Goal: Check status: Check status

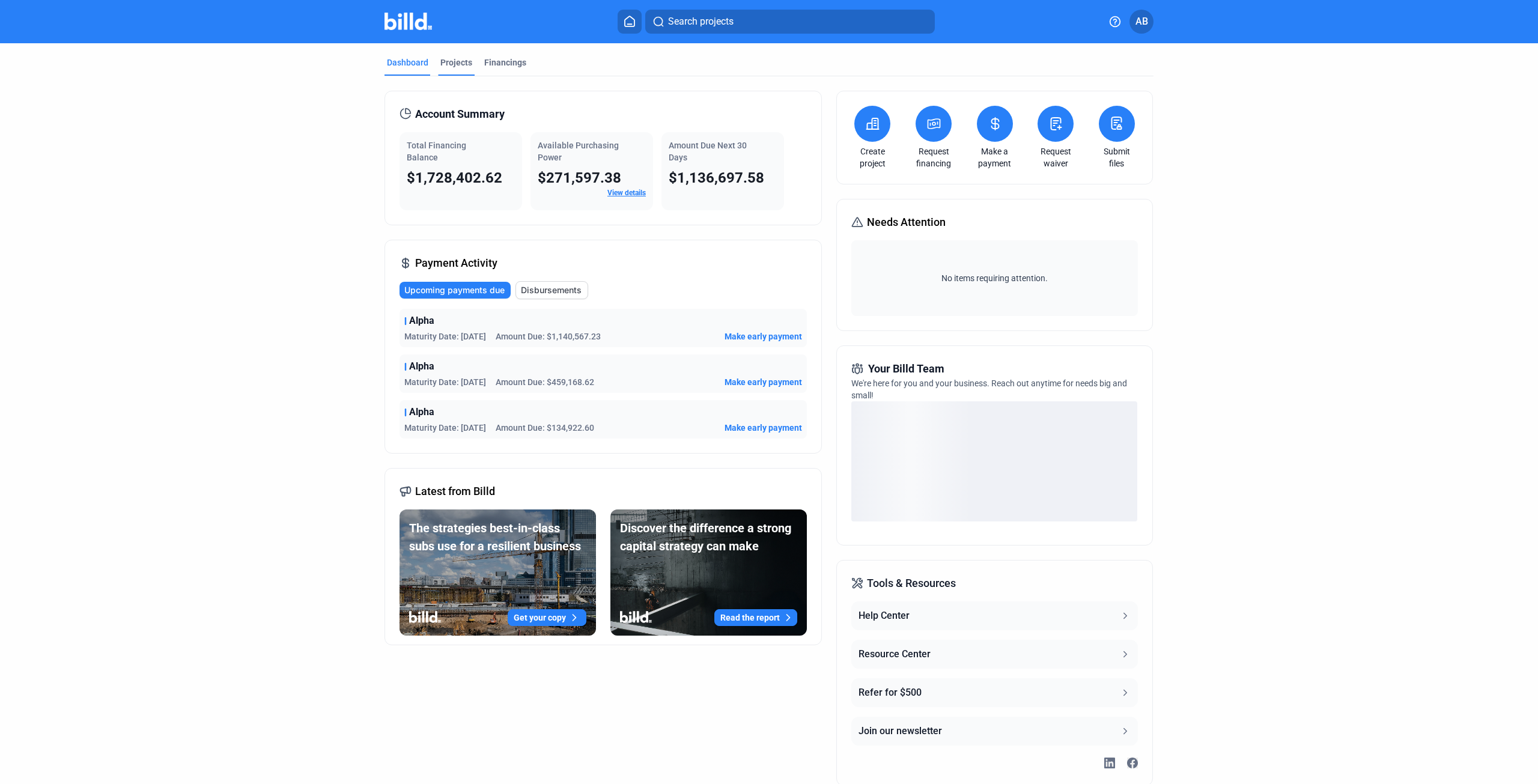
click at [457, 64] on div "Projects" at bounding box center [456, 62] width 32 height 12
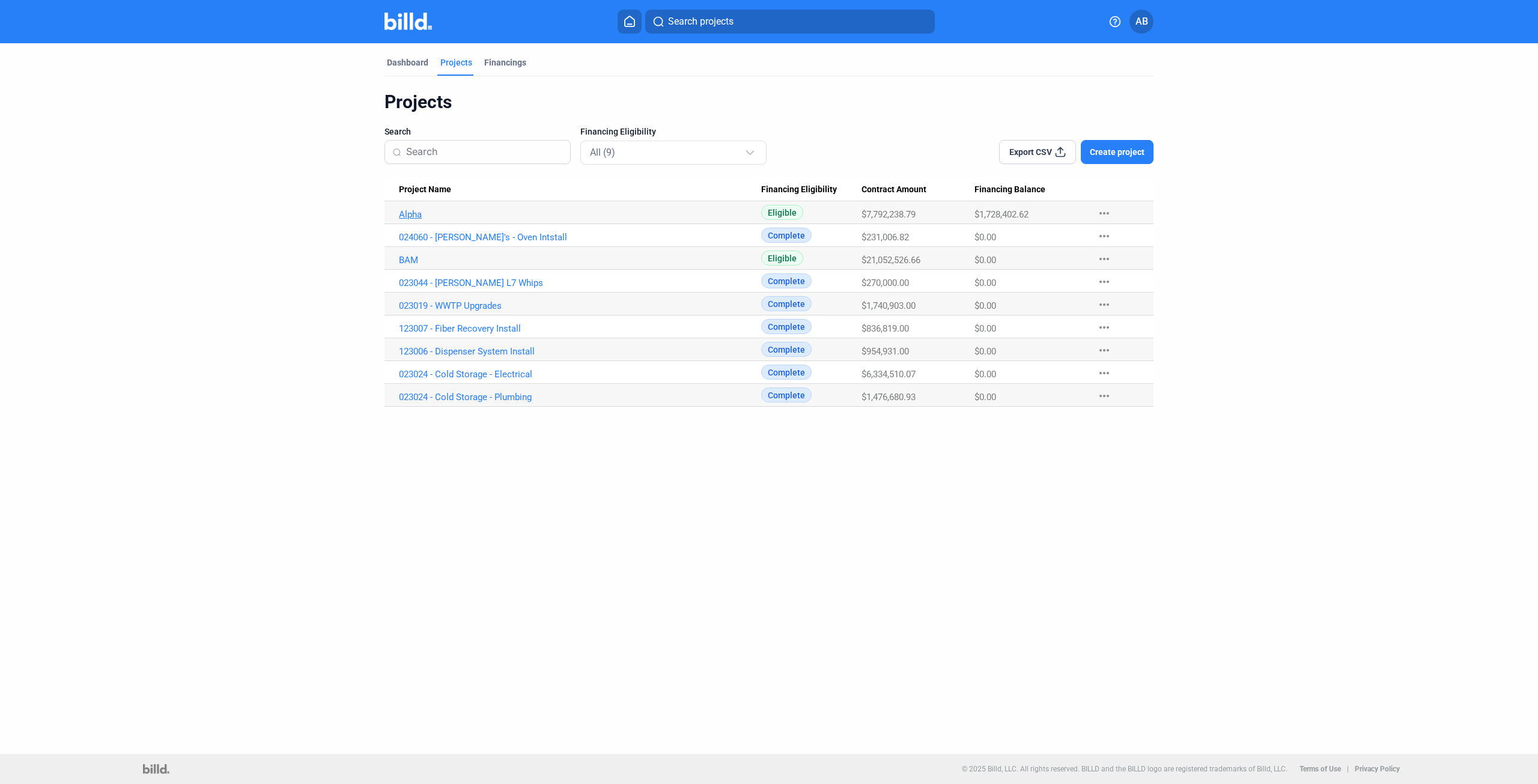
click at [413, 212] on link "Alpha" at bounding box center [579, 214] width 362 height 11
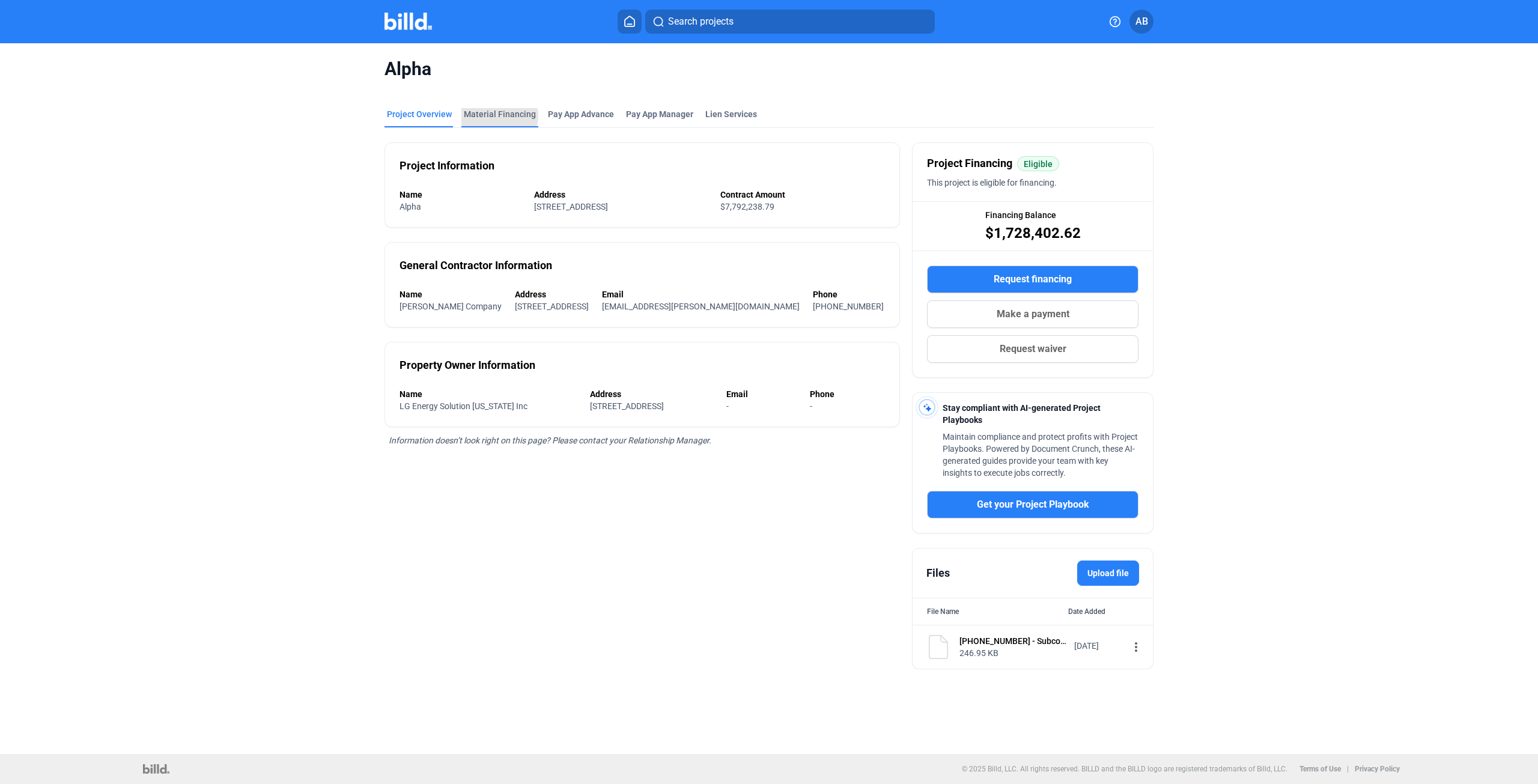
click at [492, 116] on div "Material Financing" at bounding box center [500, 114] width 72 height 12
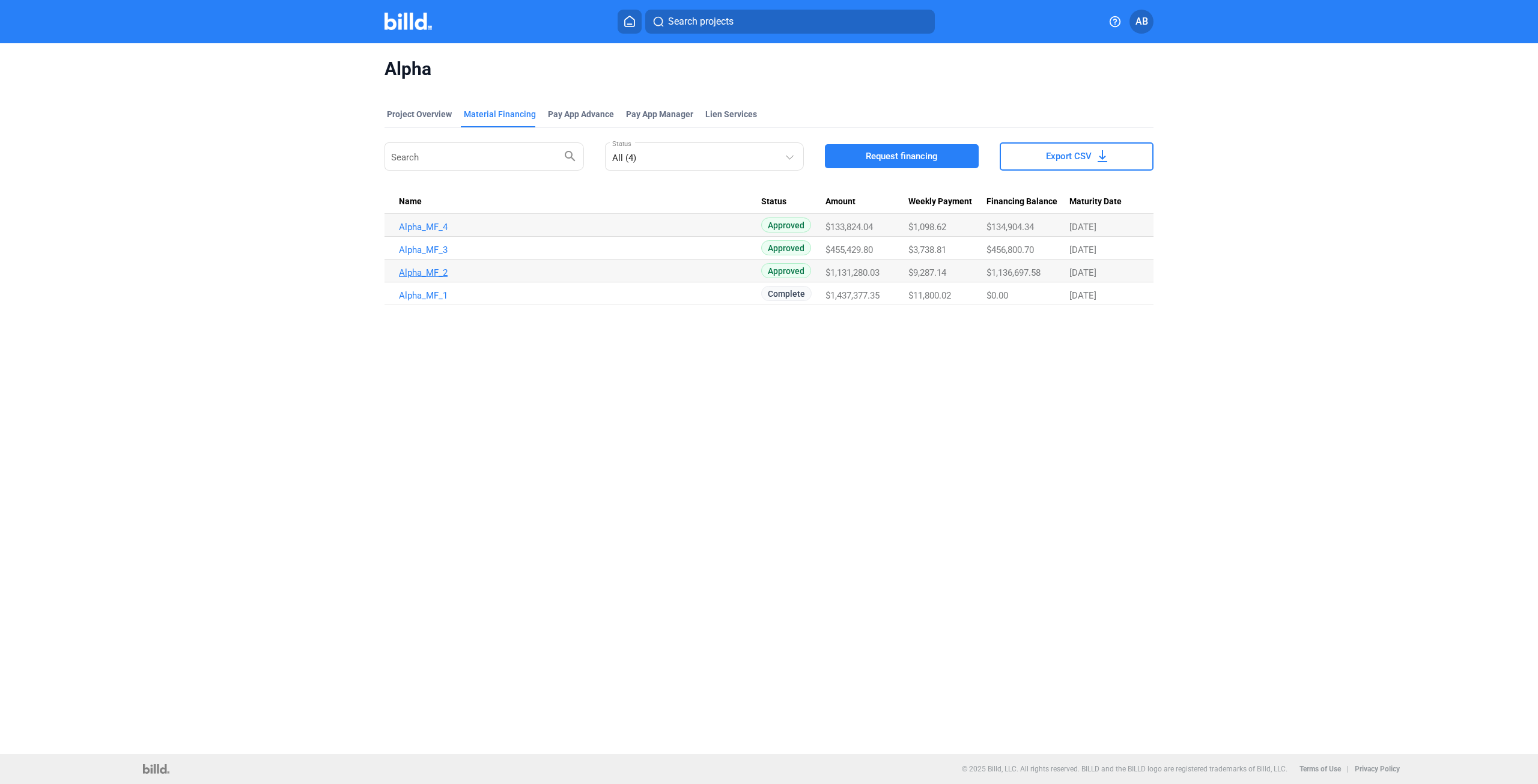
click at [428, 272] on link "Alpha_MF_2" at bounding box center [579, 273] width 362 height 11
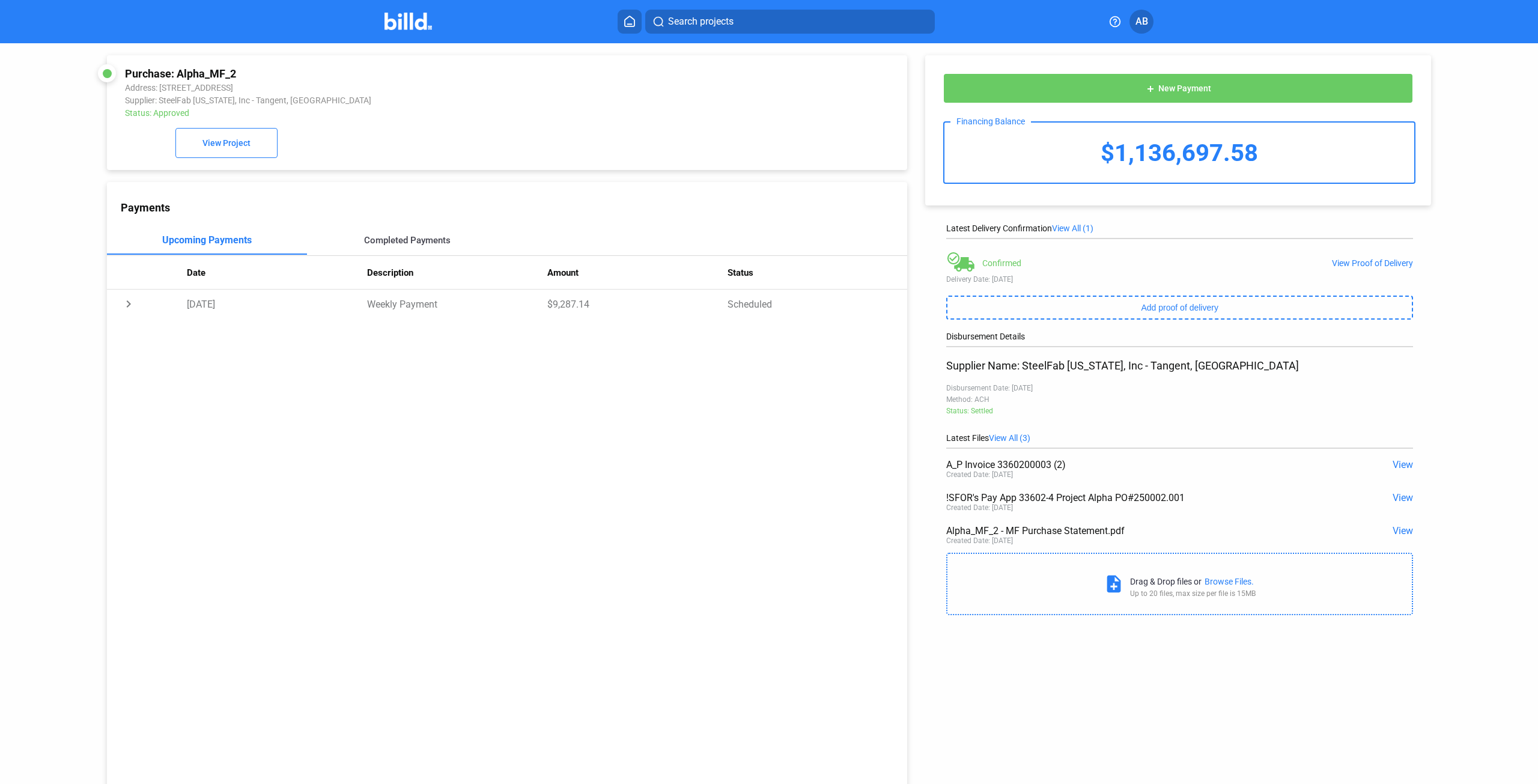
click at [403, 245] on div "Completed Payments" at bounding box center [407, 240] width 86 height 11
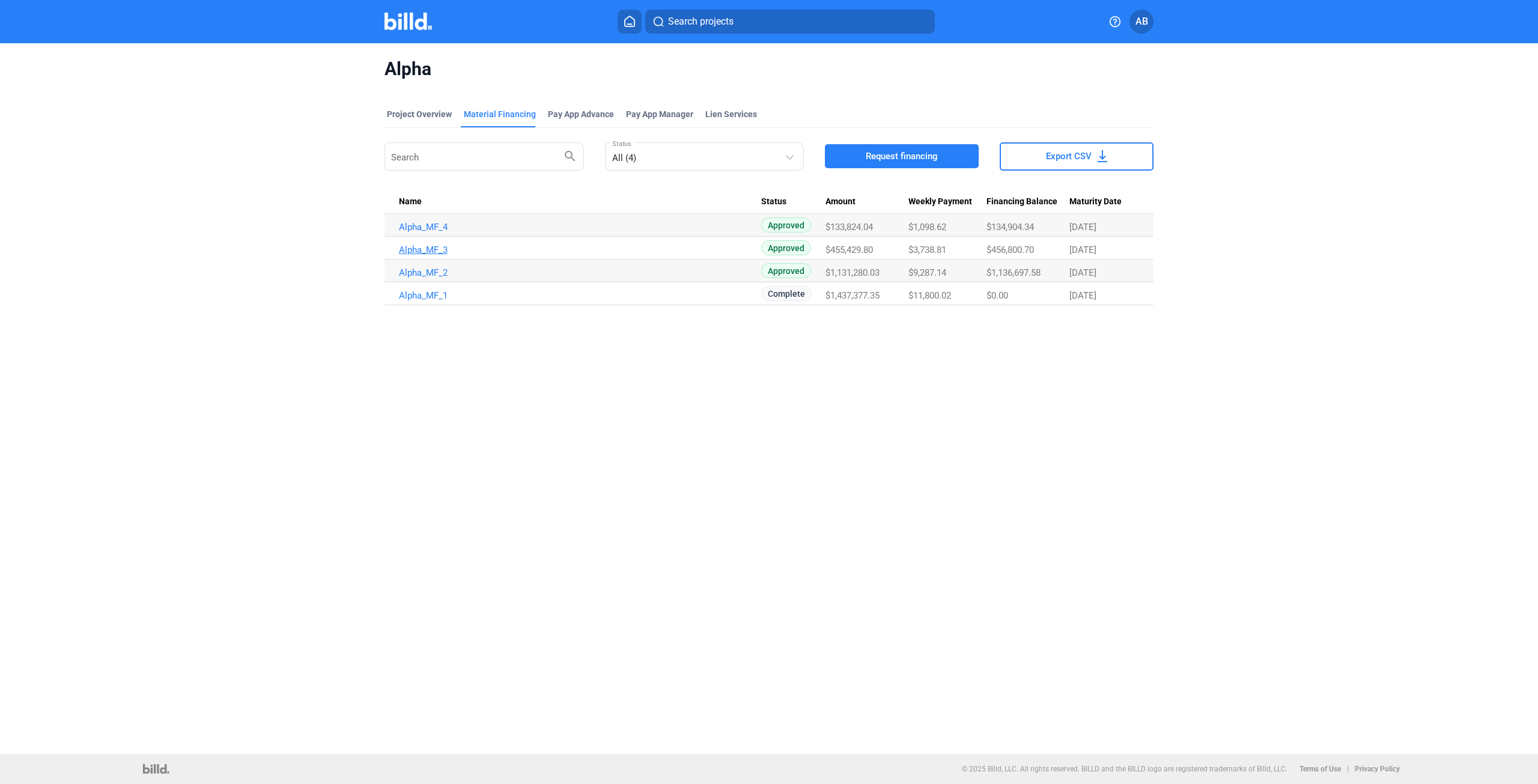
click at [433, 253] on link "Alpha_MF_3" at bounding box center [579, 250] width 362 height 11
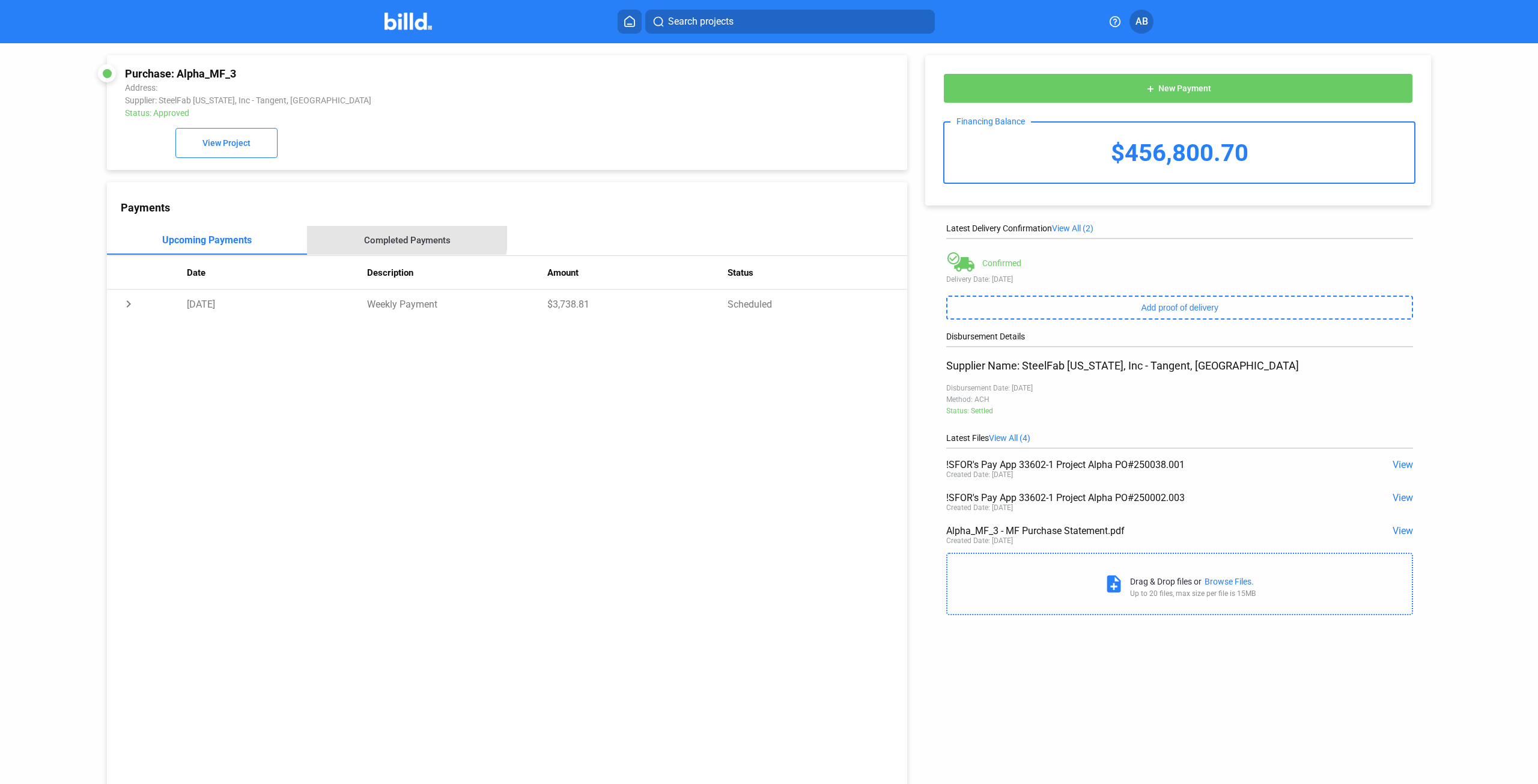
click at [387, 235] on div "Completed Payments" at bounding box center [407, 240] width 200 height 29
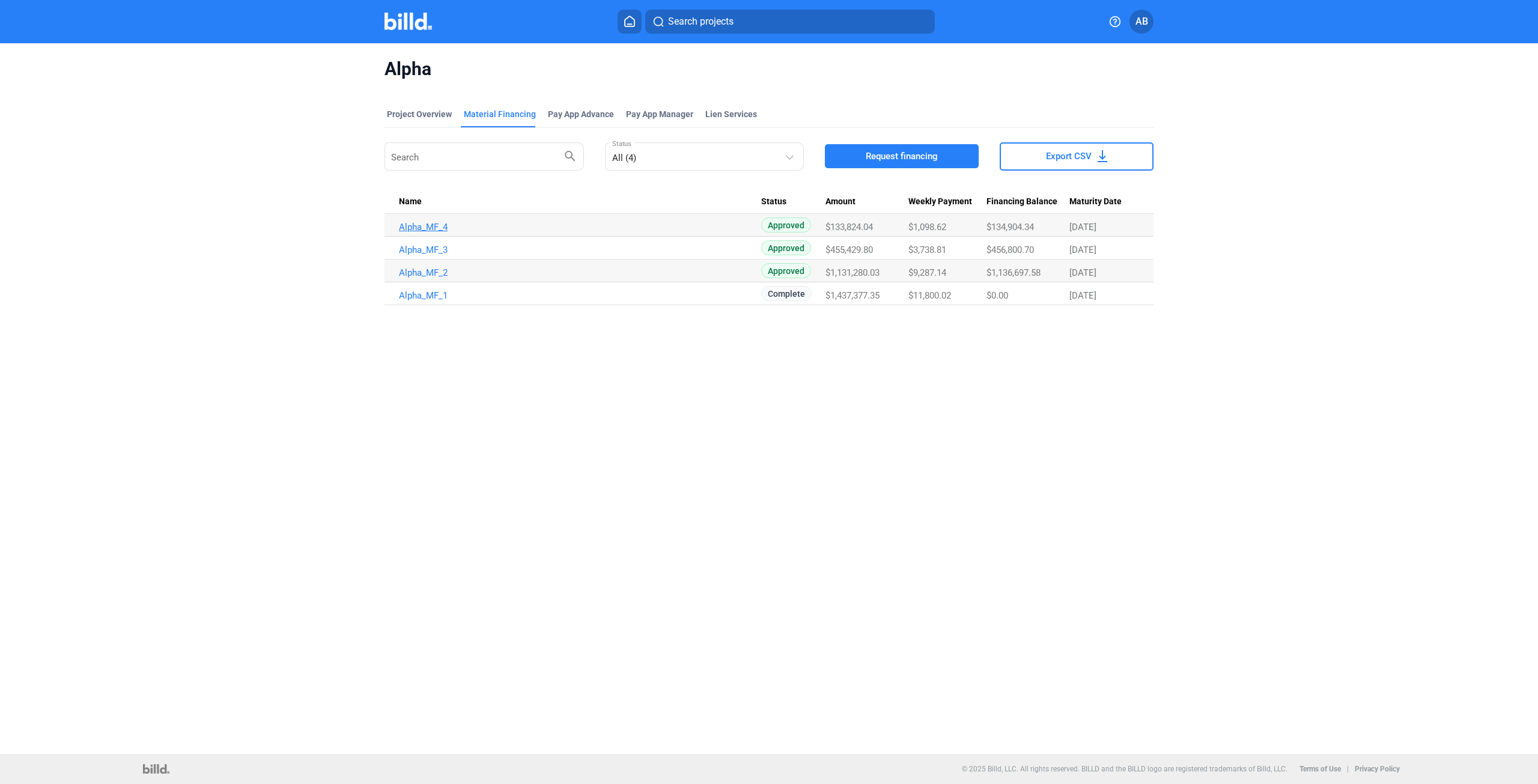
click at [418, 224] on link "Alpha_MF_4" at bounding box center [579, 227] width 362 height 11
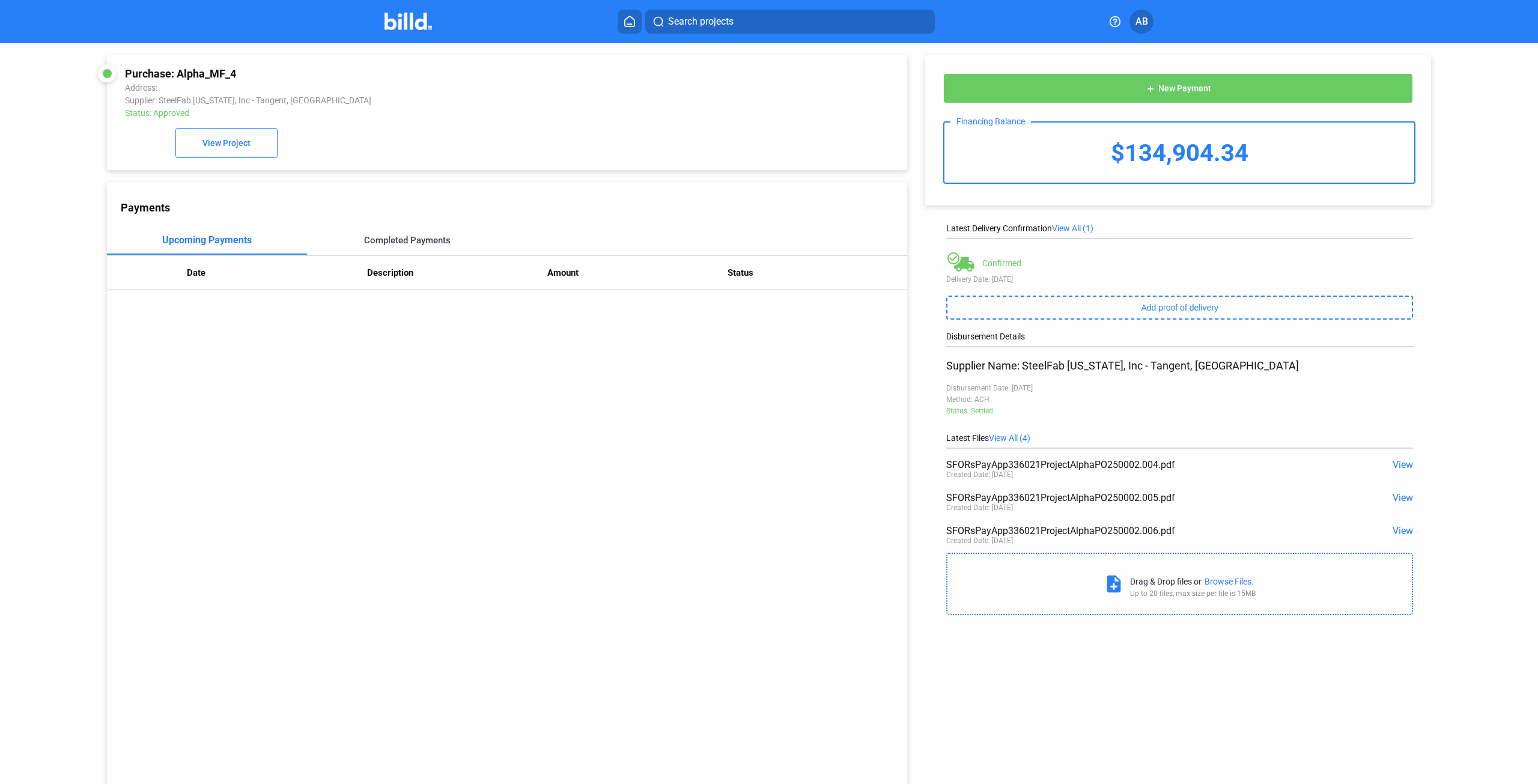
click at [386, 238] on div "Completed Payments" at bounding box center [407, 240] width 86 height 11
